Goal: Task Accomplishment & Management: Use online tool/utility

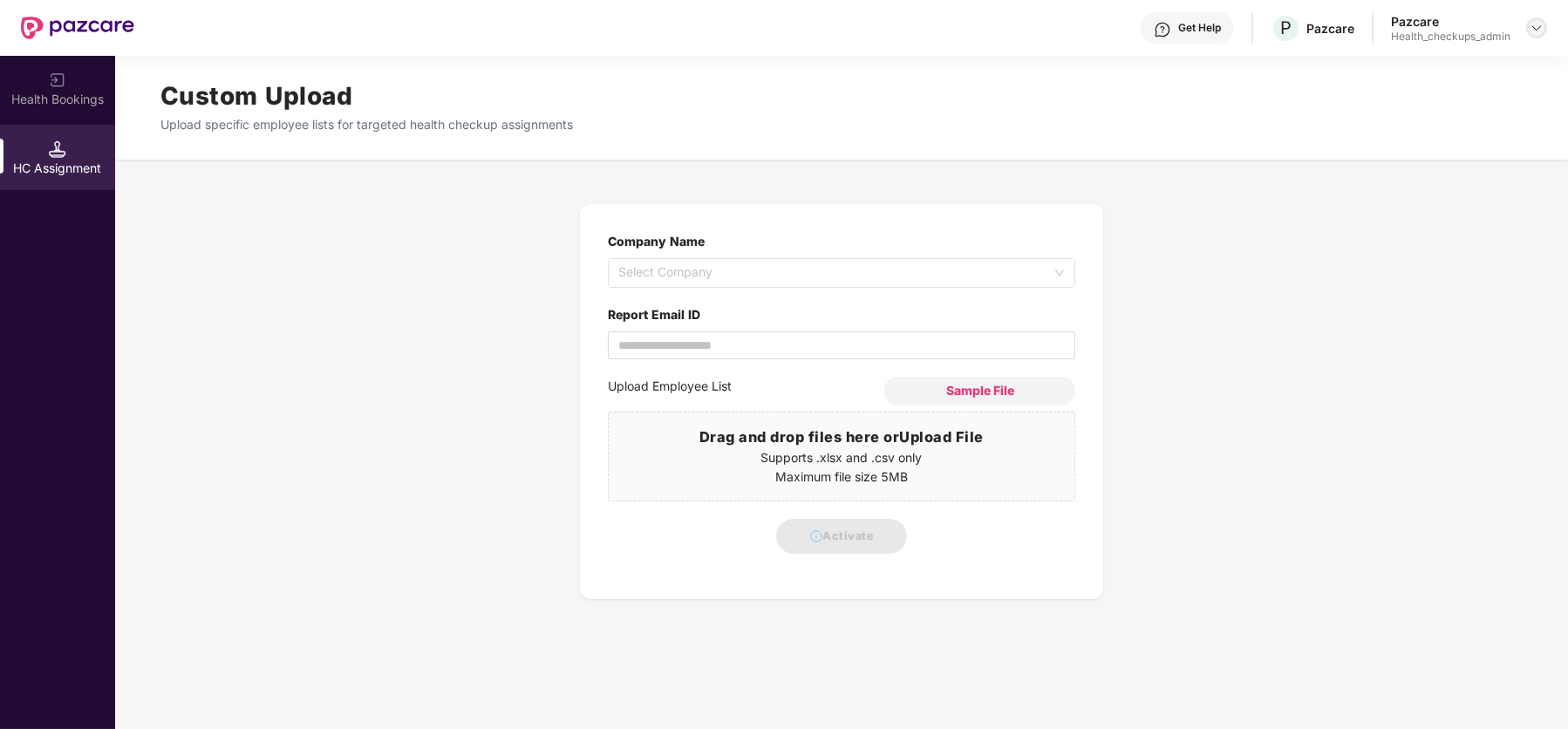
click at [1539, 32] on img at bounding box center [1536, 27] width 14 height 14
click at [1403, 79] on div "User view" at bounding box center [1455, 67] width 226 height 34
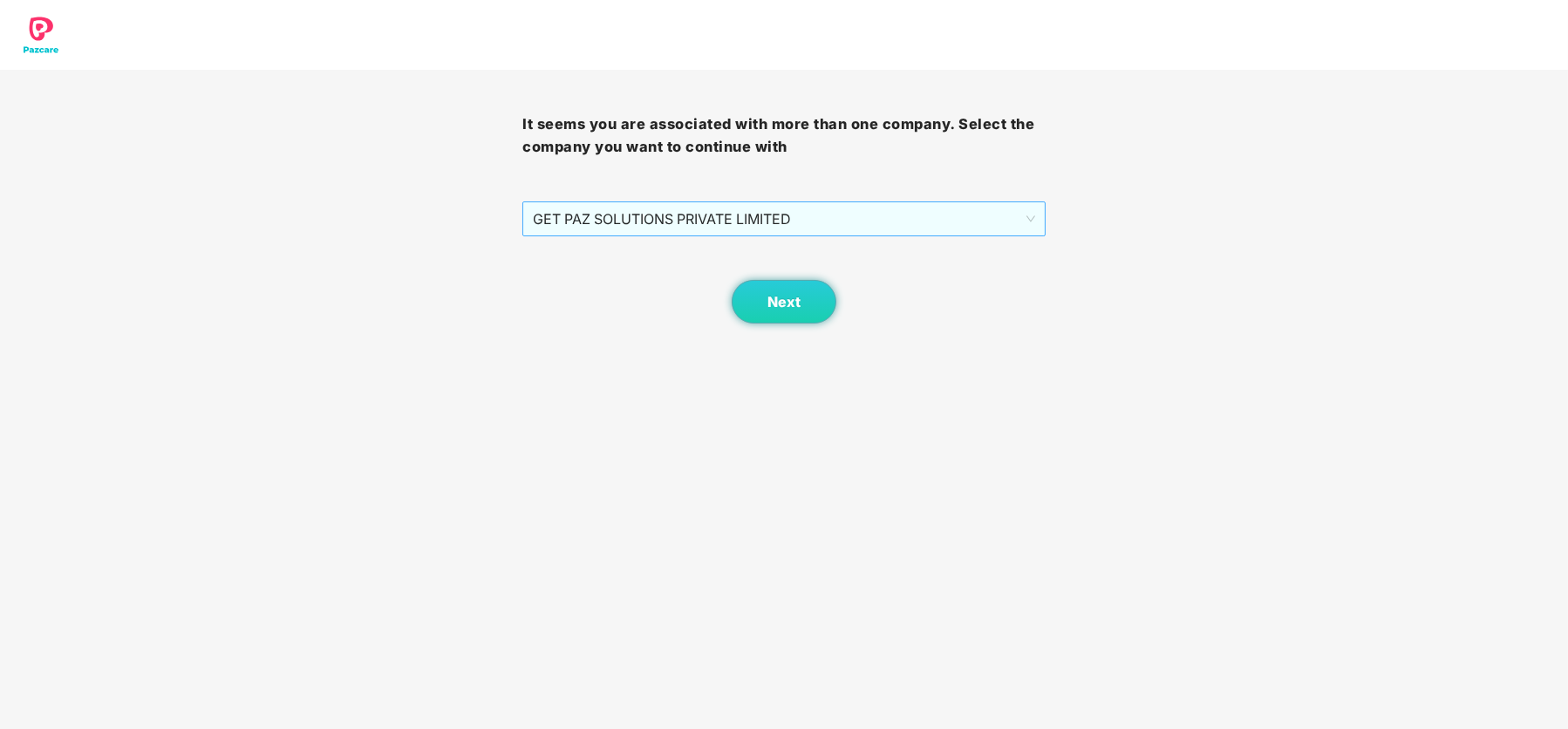
click at [771, 217] on span "GET PAZ SOLUTIONS PRIVATE LIMITED" at bounding box center [783, 219] width 501 height 34
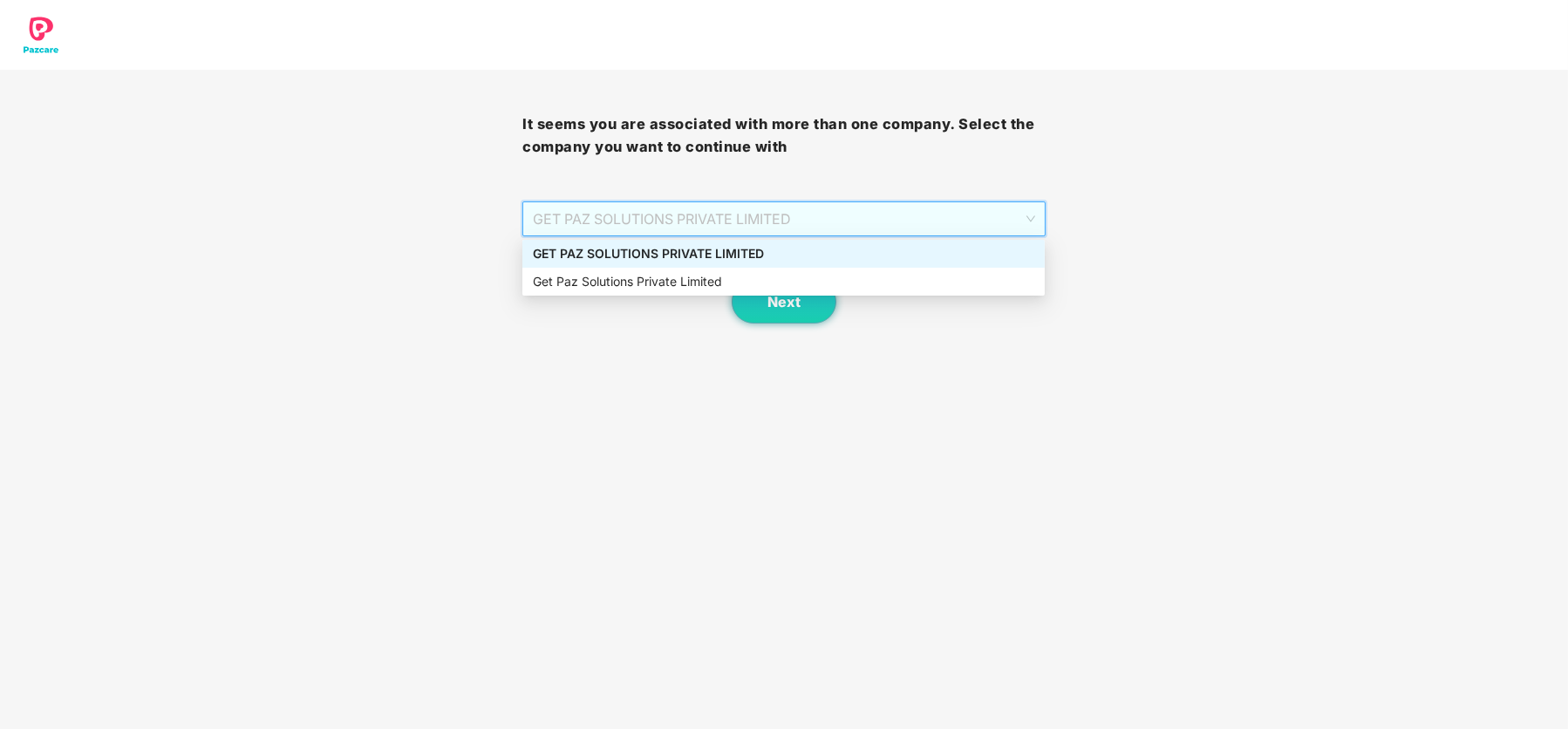
click at [771, 257] on div "GET PAZ SOLUTIONS PRIVATE LIMITED" at bounding box center [783, 253] width 501 height 20
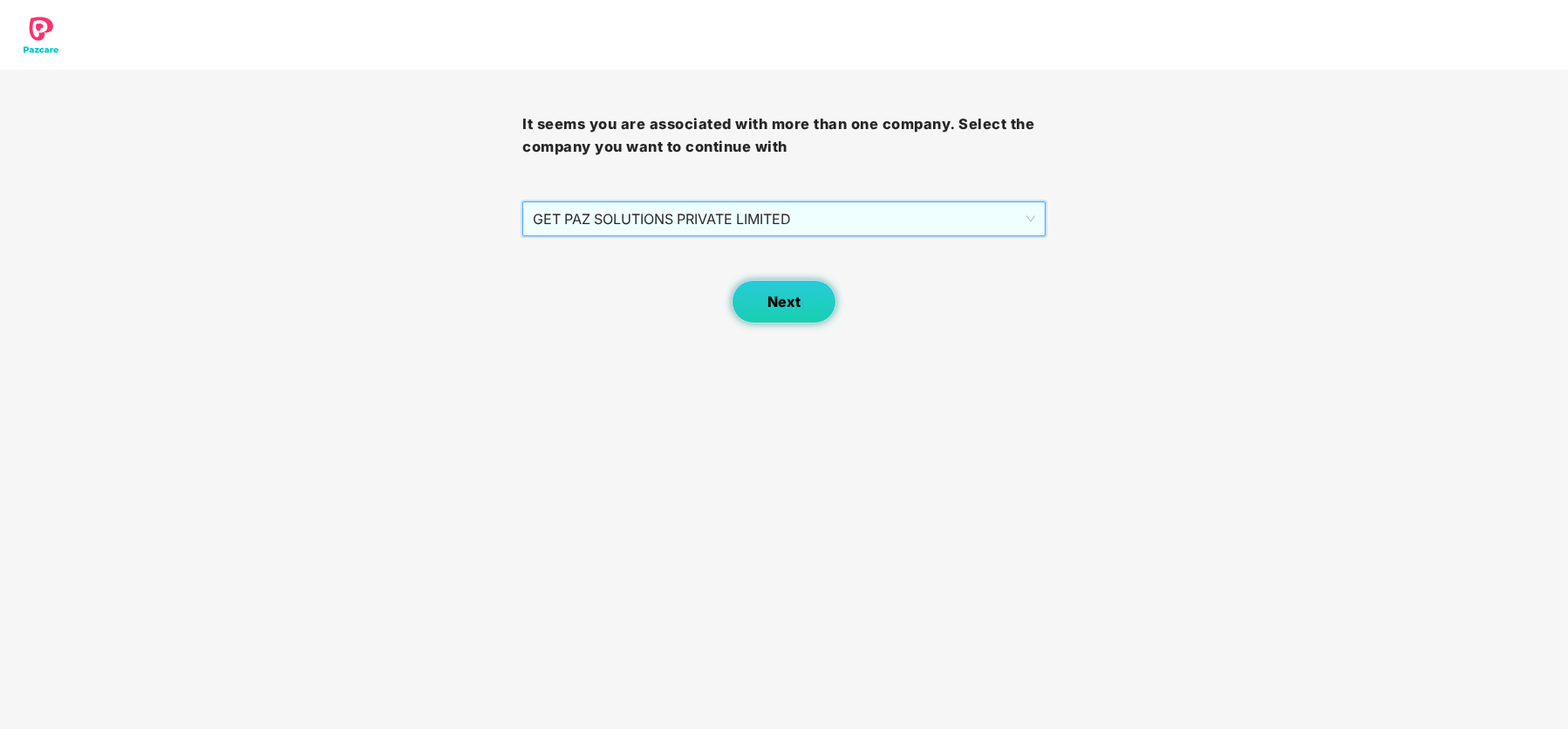
click at [789, 314] on button "Next" at bounding box center [784, 302] width 104 height 44
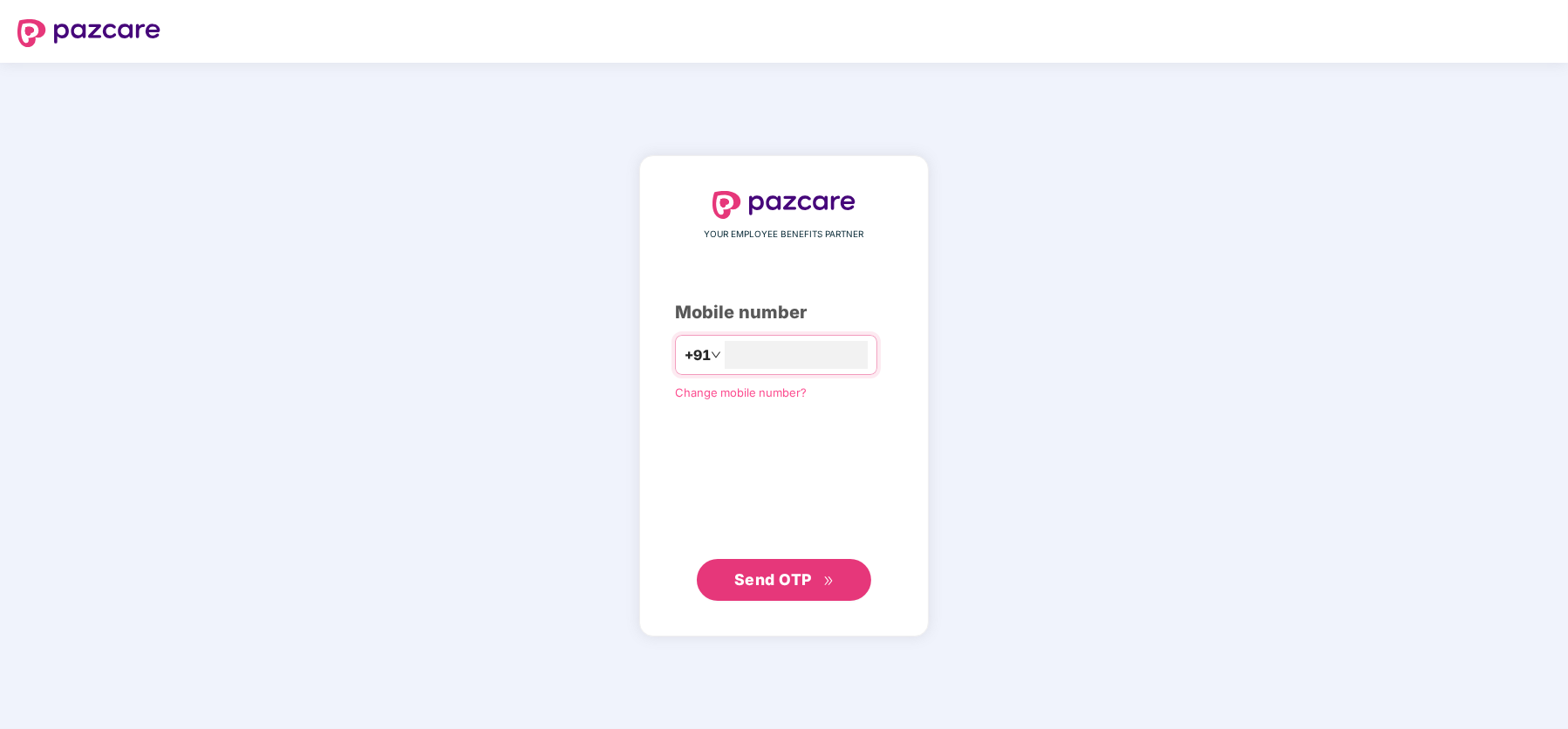
type input "**********"
click at [764, 589] on span "Send OTP" at bounding box center [785, 580] width 101 height 24
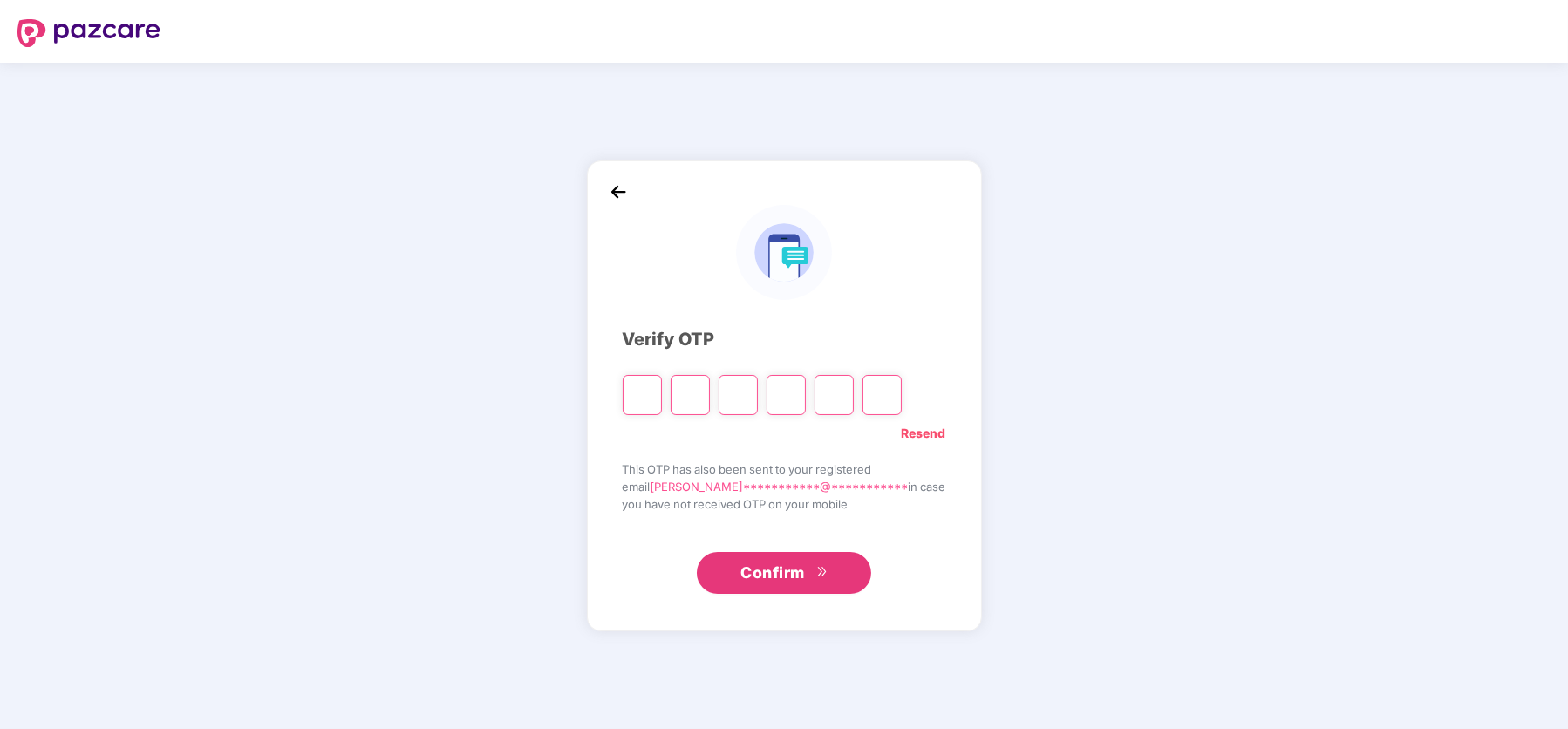
type input "*"
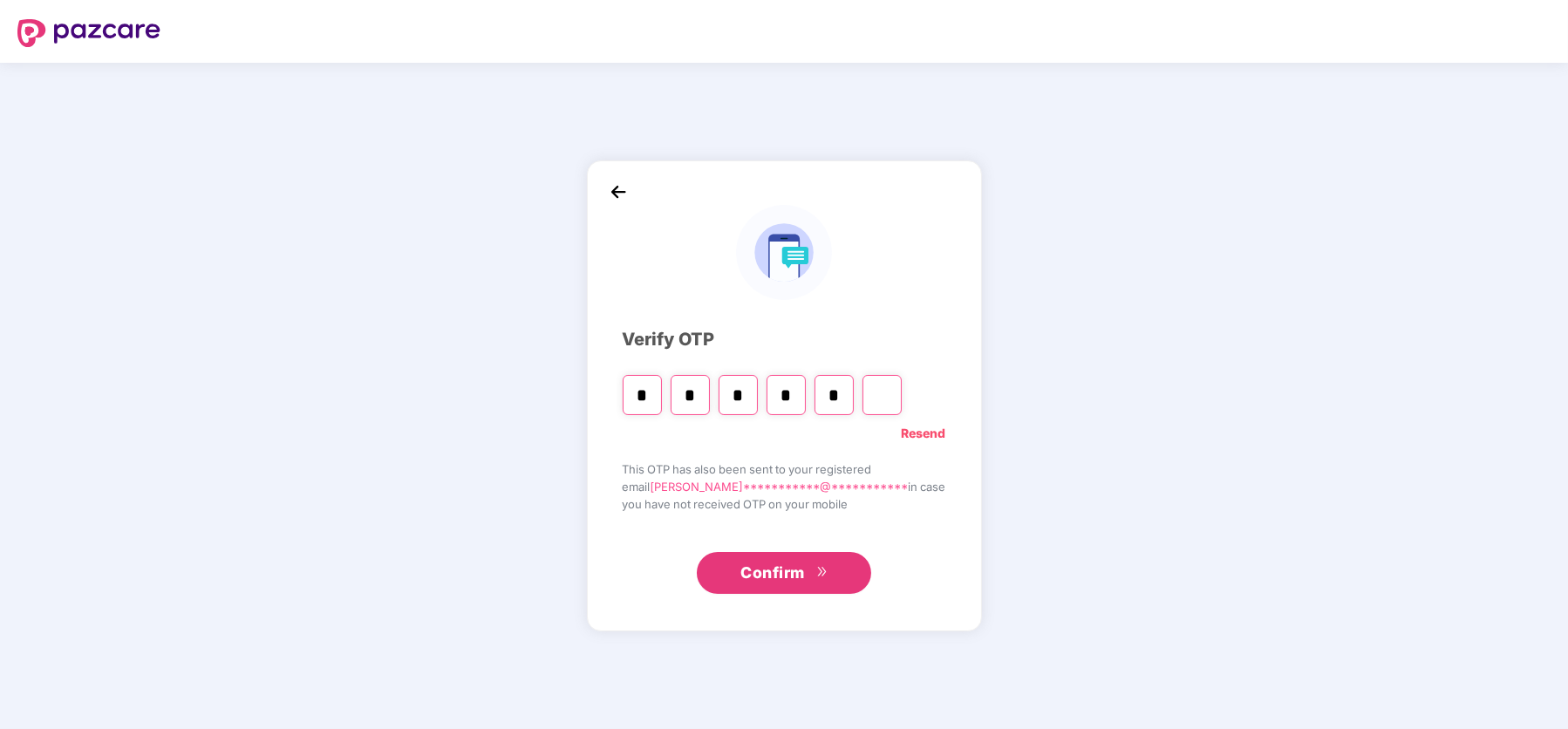
type input "*"
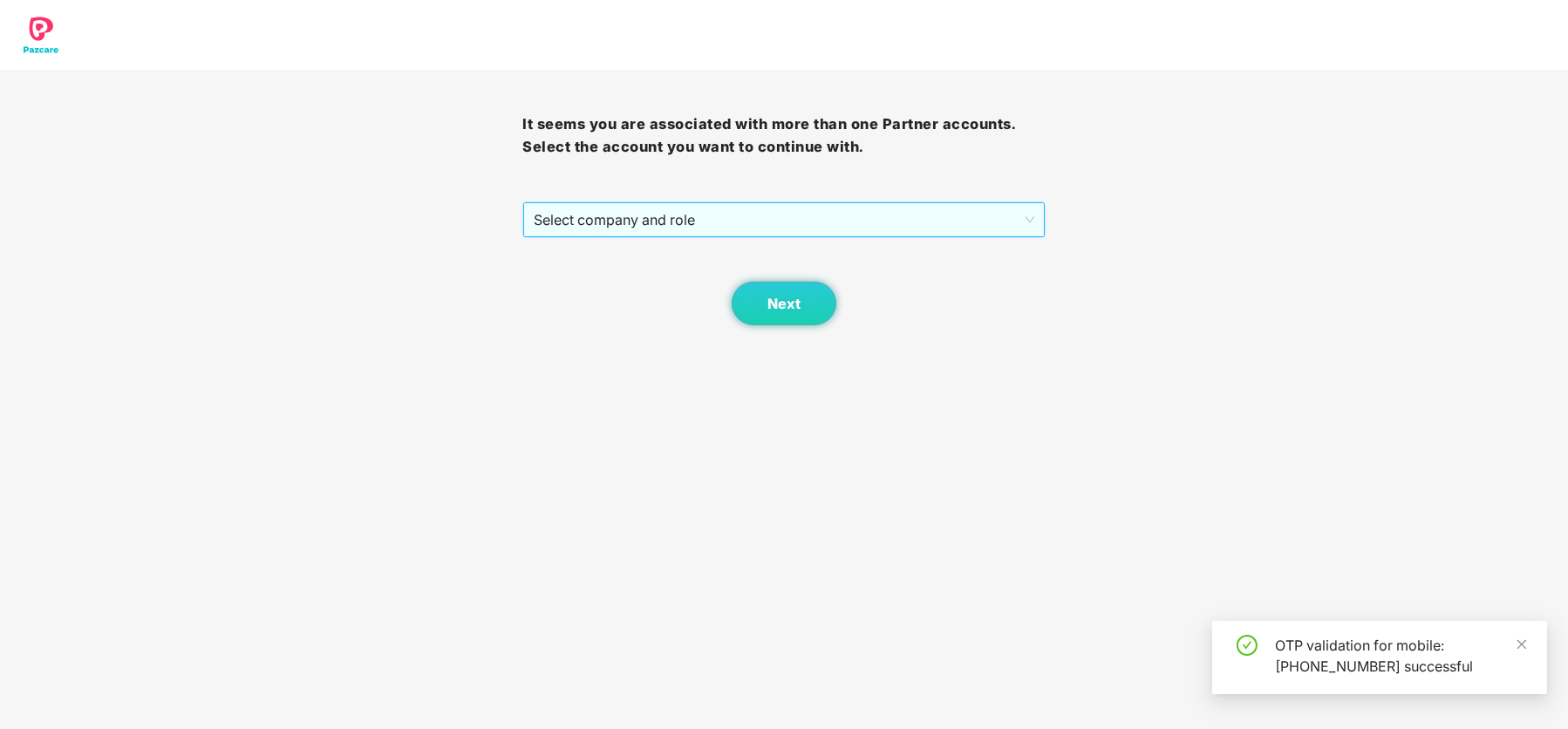
click at [584, 220] on span "Select company and role" at bounding box center [783, 220] width 500 height 34
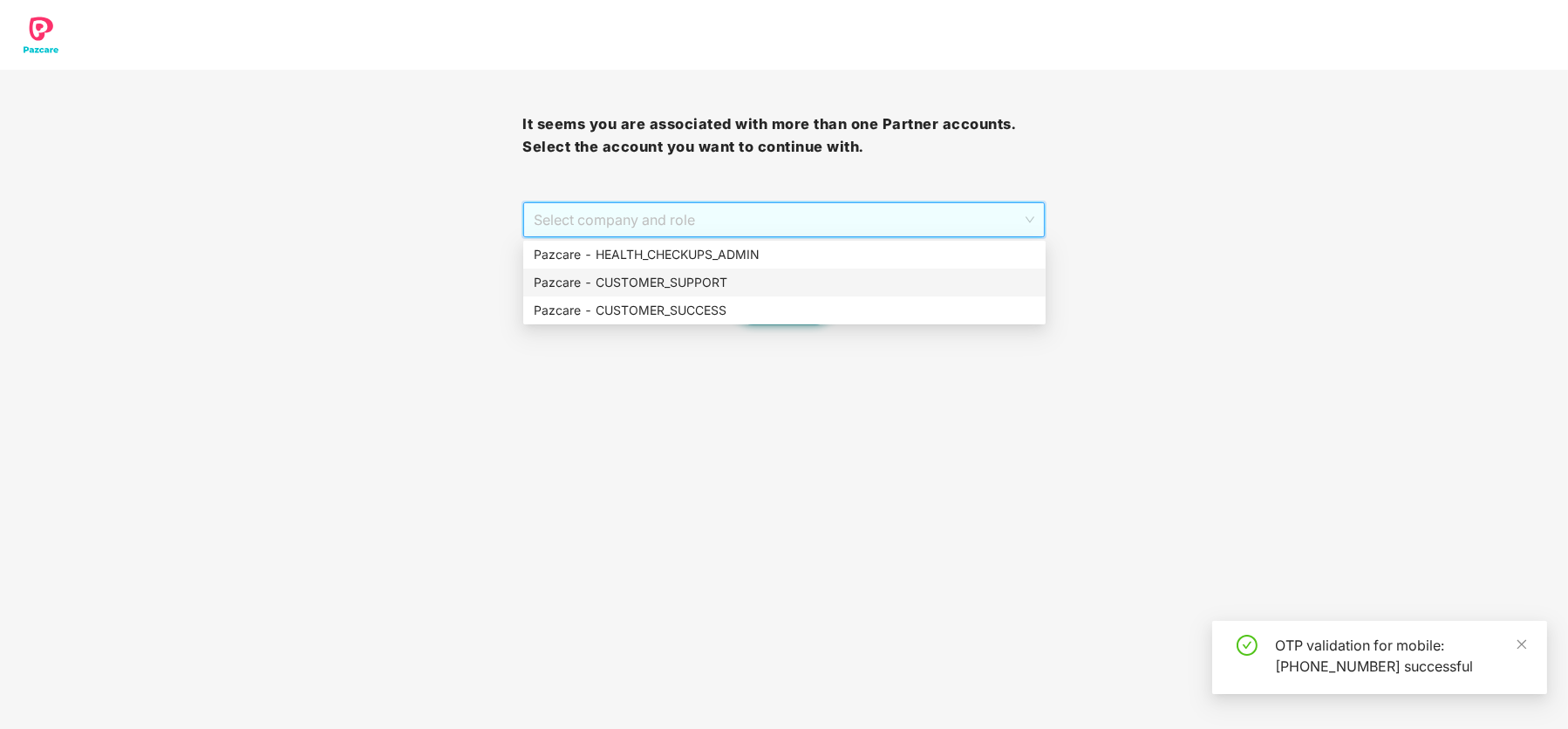
click at [611, 274] on div "Pazcare - CUSTOMER_SUPPORT" at bounding box center [784, 282] width 501 height 20
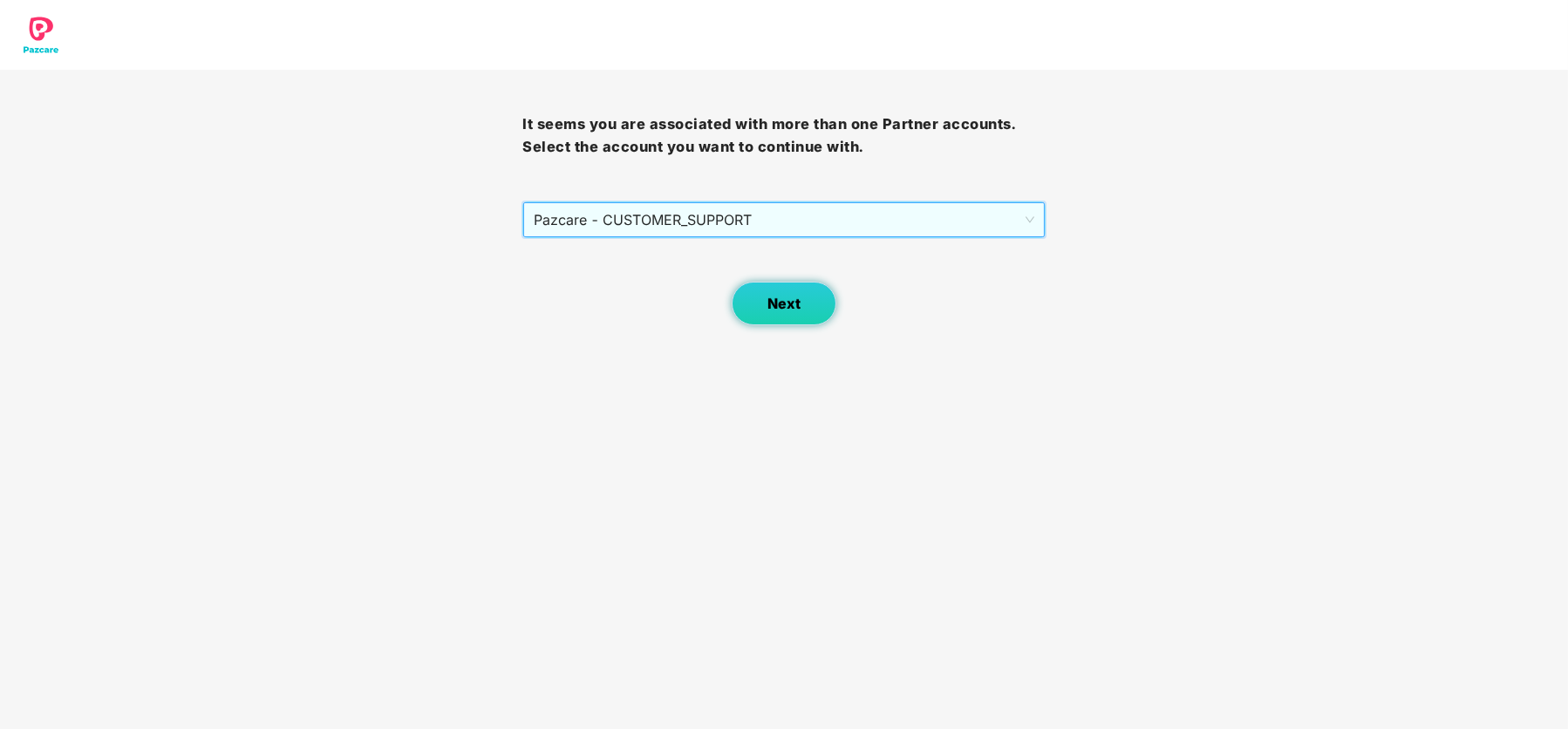
click at [797, 311] on button "Next" at bounding box center [784, 303] width 104 height 44
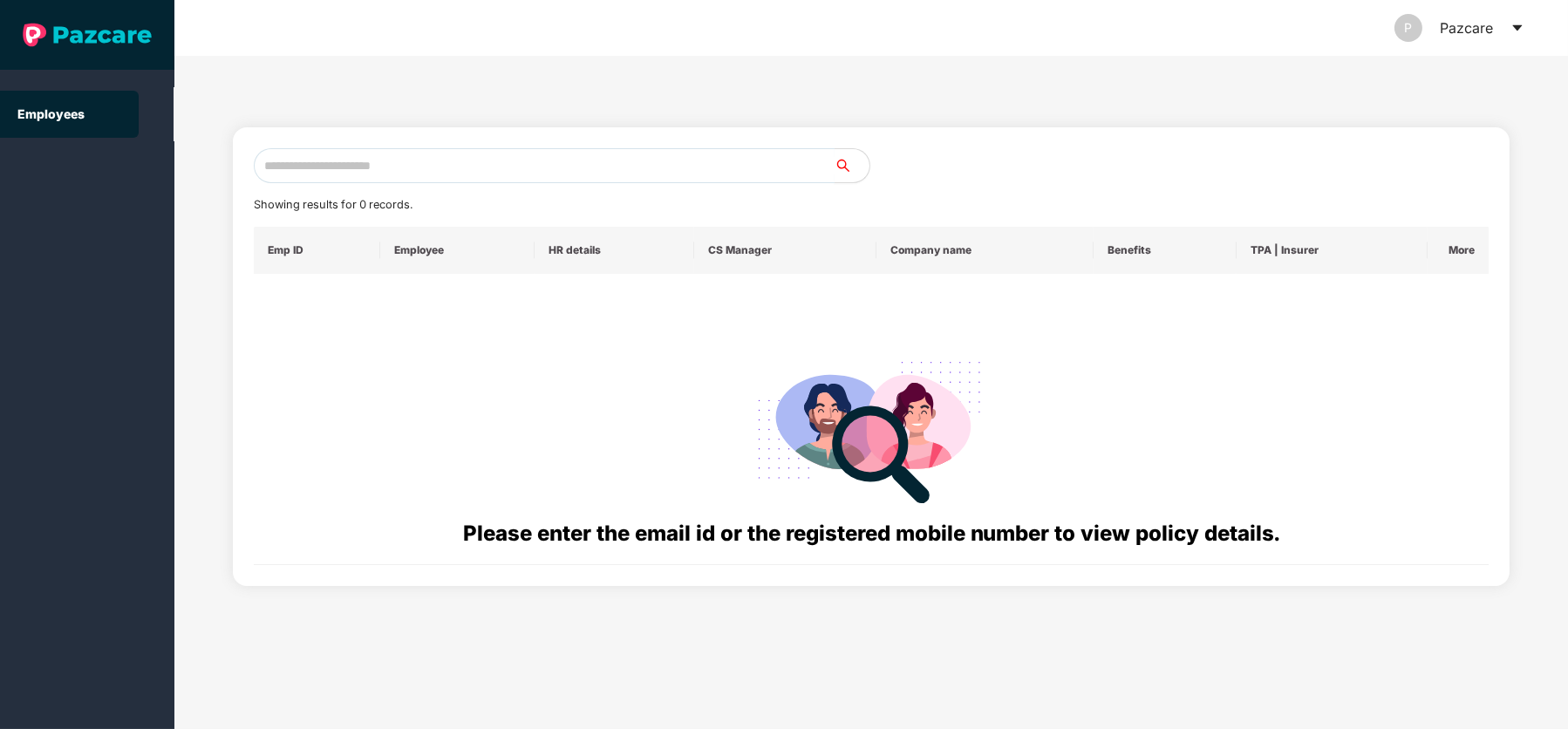
click at [321, 176] on input "text" at bounding box center [545, 165] width 581 height 34
click at [444, 164] on input "text" at bounding box center [545, 165] width 581 height 34
paste input "**********"
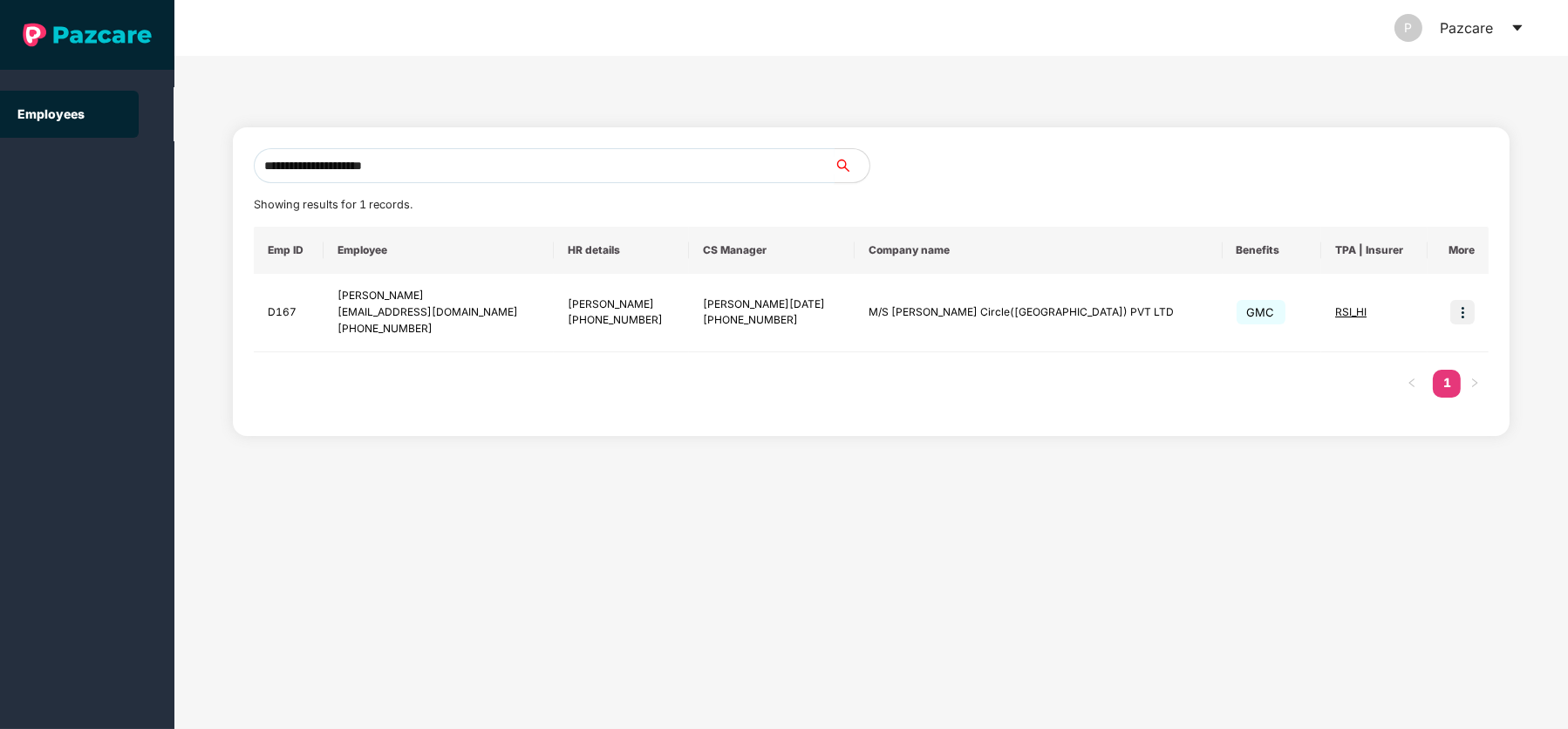
type input "**********"
drag, startPoint x: 377, startPoint y: 330, endPoint x: 515, endPoint y: 337, distance: 138.2
click at [515, 337] on td "Mohd Akram [EMAIL_ADDRESS][DOMAIN_NAME] [PHONE_NUMBER]" at bounding box center [438, 313] width 230 height 78
copy div "9690316598"
